Goal: Book appointment/travel/reservation

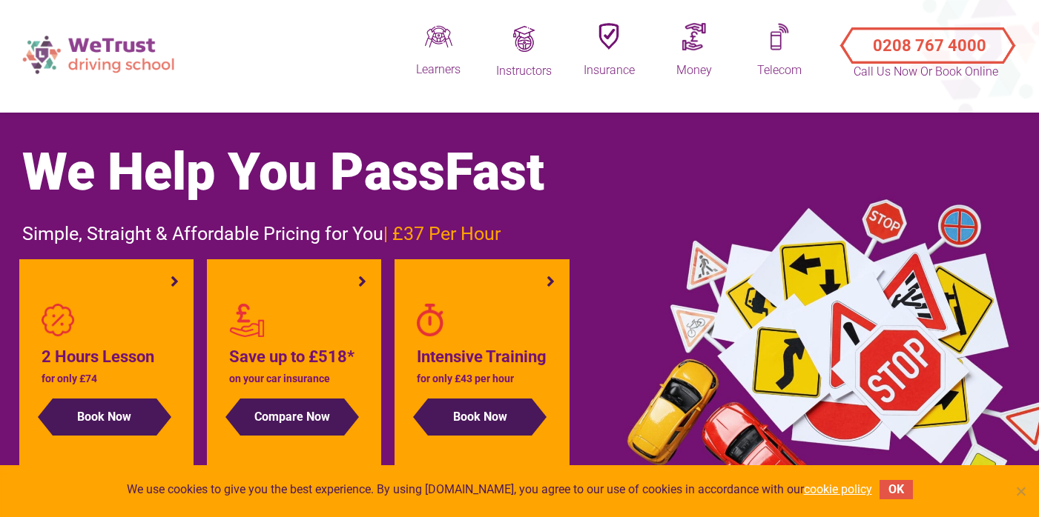
drag, startPoint x: 0, startPoint y: 0, endPoint x: 134, endPoint y: 45, distance: 141.6
click at [134, 46] on img at bounding box center [100, 54] width 171 height 53
click at [897, 492] on button "OK" at bounding box center [895, 489] width 33 height 19
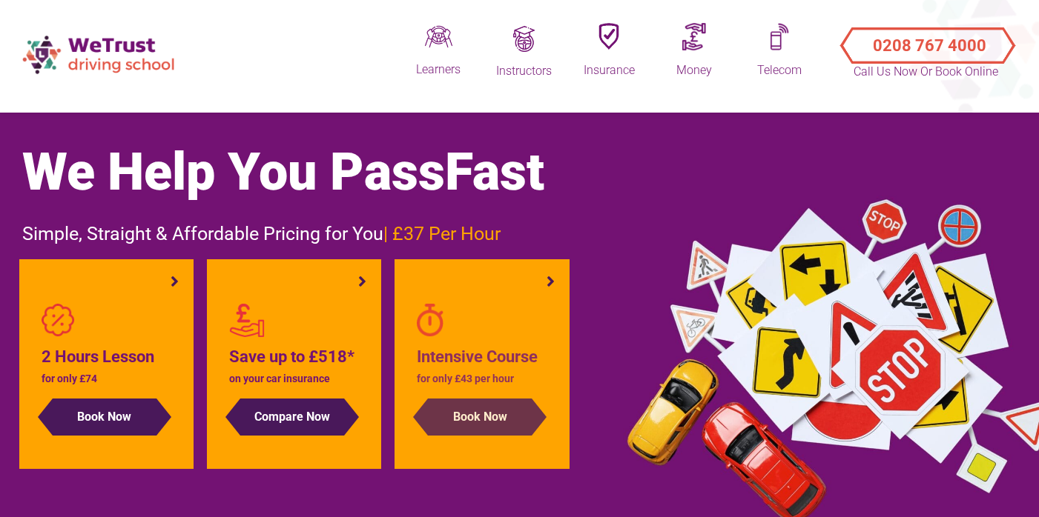
click at [514, 424] on button "Book Now" at bounding box center [480, 417] width 104 height 37
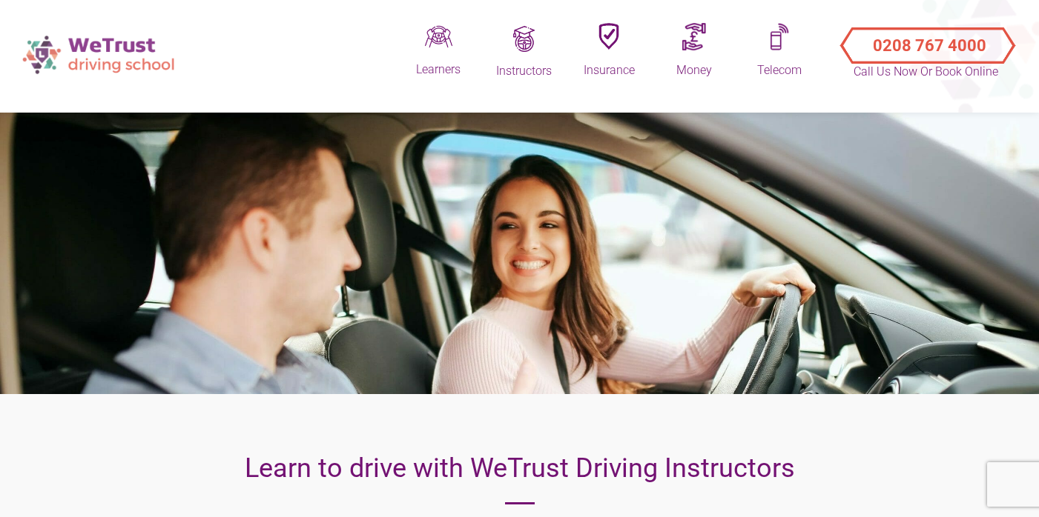
click at [126, 51] on img at bounding box center [100, 54] width 171 height 53
